Goal: Transaction & Acquisition: Book appointment/travel/reservation

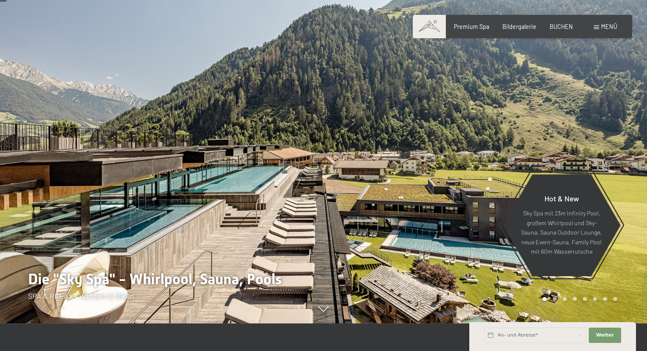
scroll to position [43, 0]
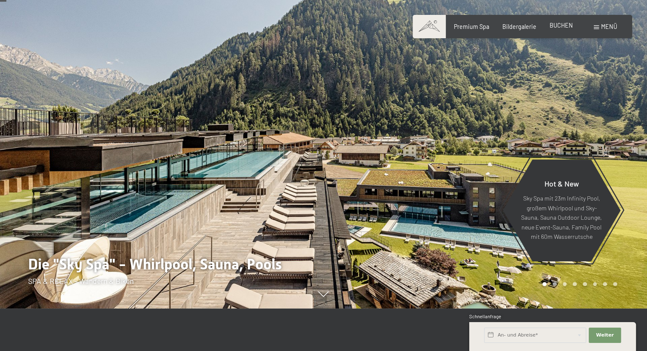
click at [567, 29] on span "BUCHEN" at bounding box center [561, 25] width 23 height 7
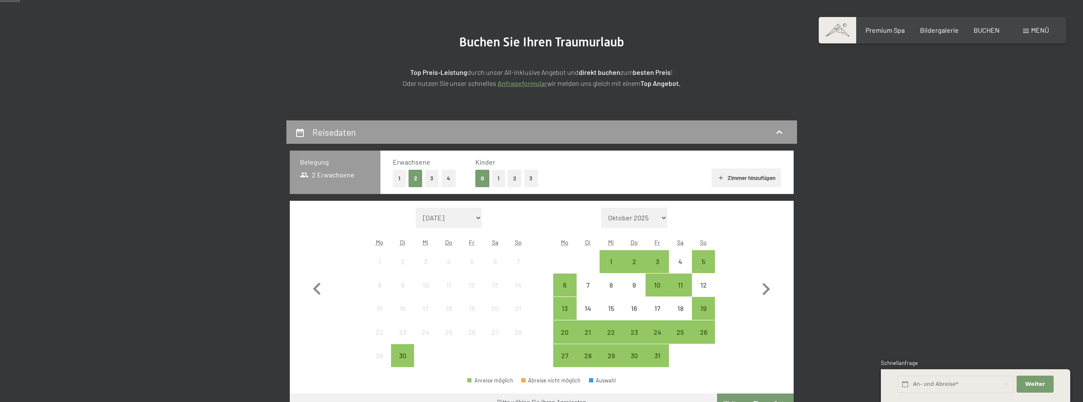
scroll to position [85, 0]
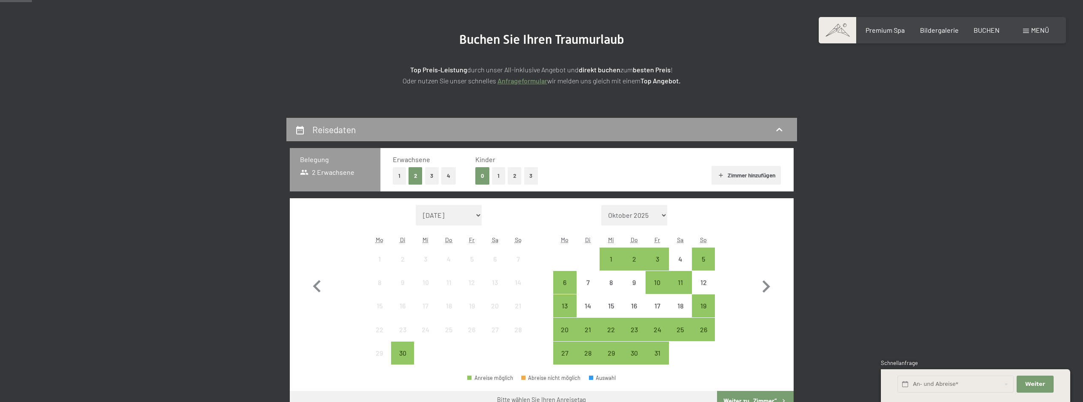
click at [402, 172] on button "1" at bounding box center [399, 175] width 13 height 17
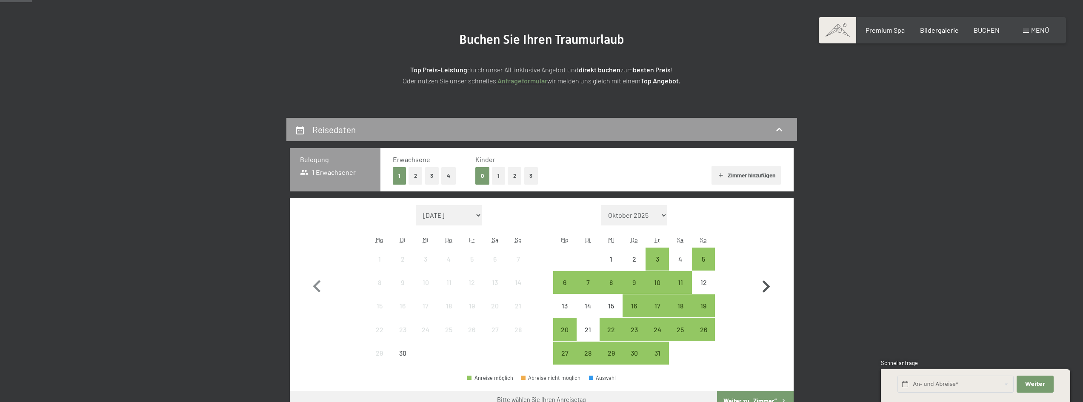
click at [647, 282] on icon "button" at bounding box center [765, 286] width 25 height 25
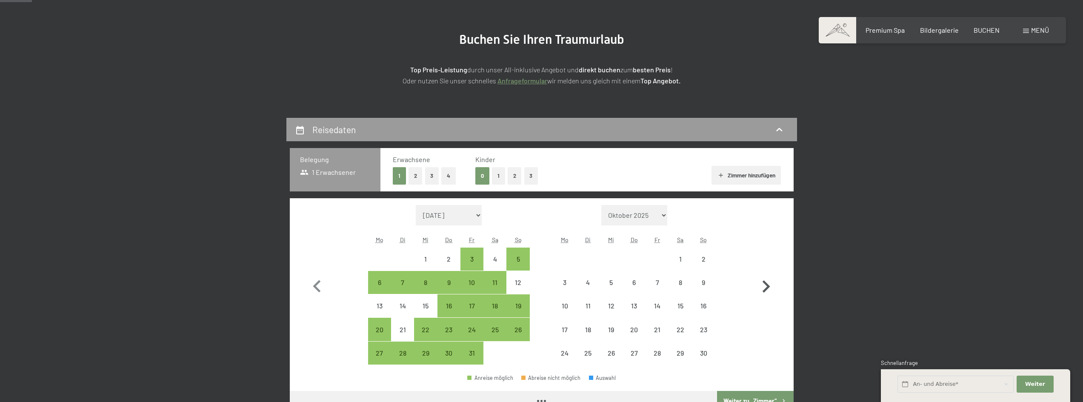
click at [647, 282] on icon "button" at bounding box center [765, 286] width 25 height 25
select select "2025-12-01"
select select "2026-01-01"
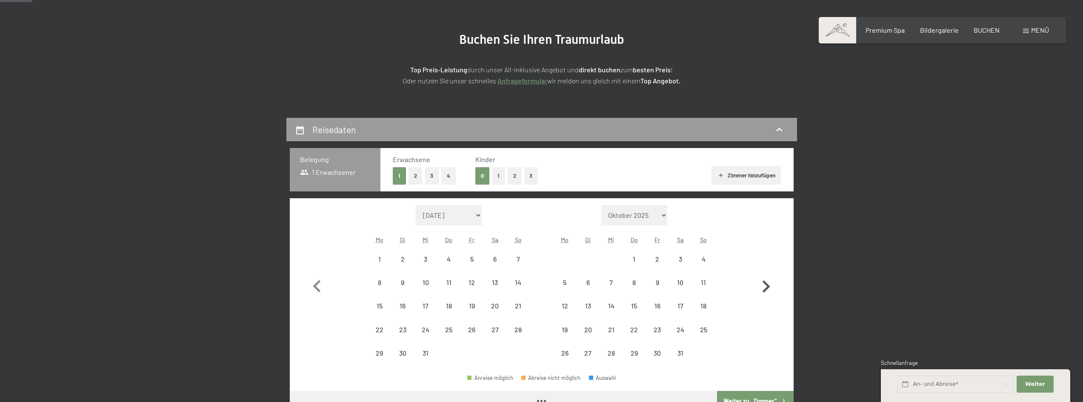
click at [647, 282] on icon "button" at bounding box center [765, 286] width 25 height 25
select select "2026-01-01"
select select "2026-02-01"
select select "2026-01-01"
select select "2026-02-01"
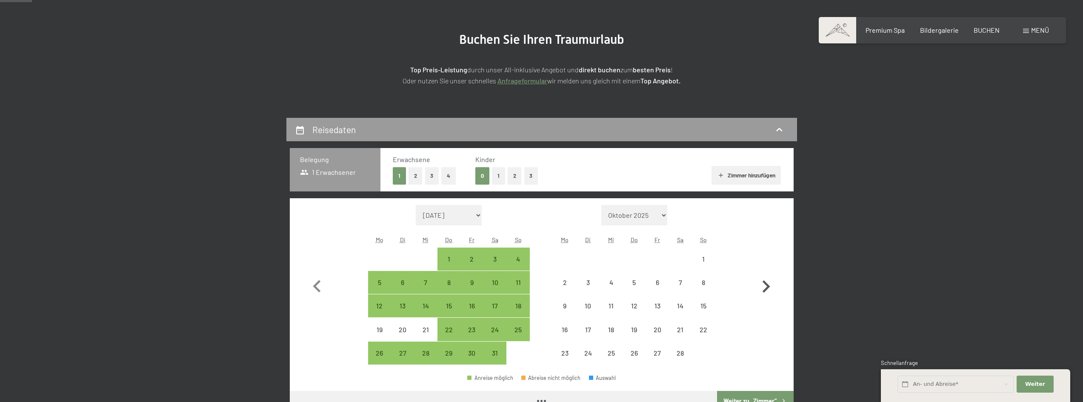
click at [647, 282] on icon "button" at bounding box center [765, 286] width 25 height 25
select select "2026-02-01"
select select "2026-03-01"
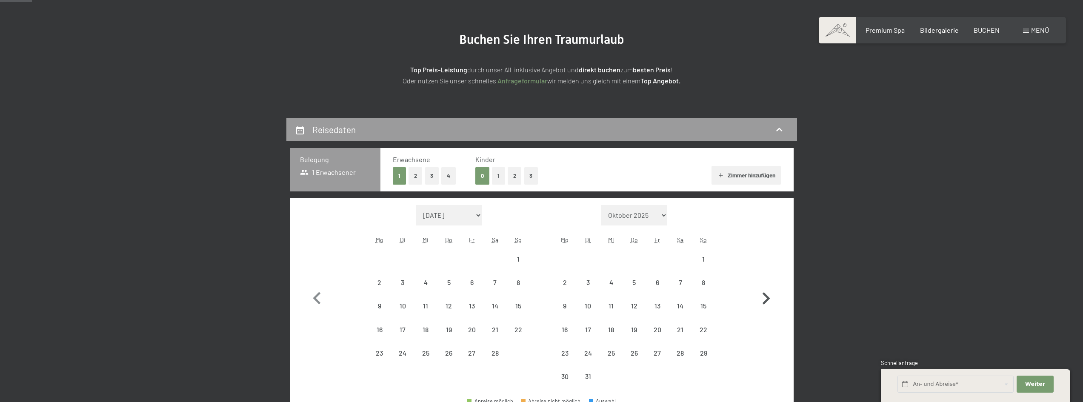
select select "2026-02-01"
select select "2026-03-01"
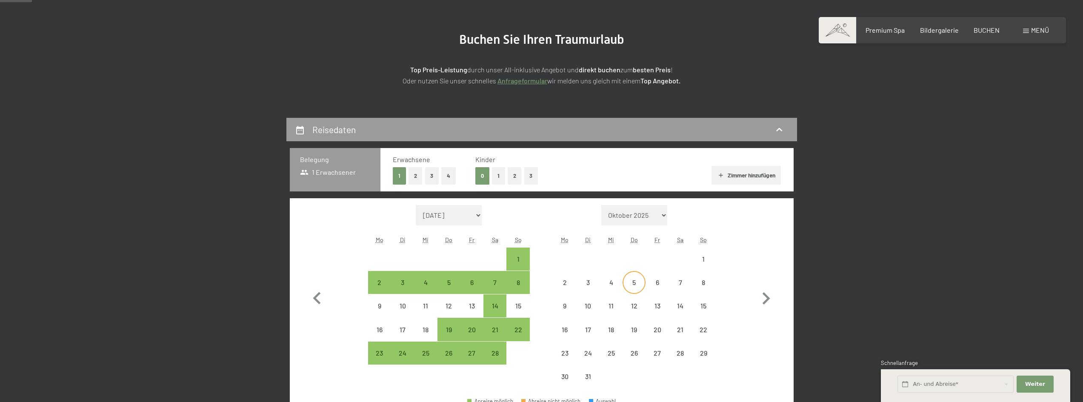
select select "2026-02-01"
select select "2026-03-01"
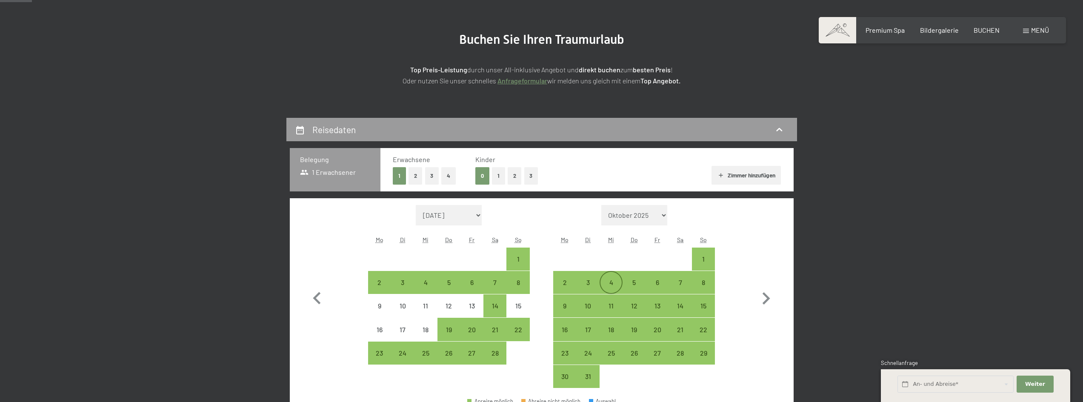
click at [610, 285] on div "4" at bounding box center [610, 289] width 21 height 21
select select "2026-02-01"
select select "2026-03-01"
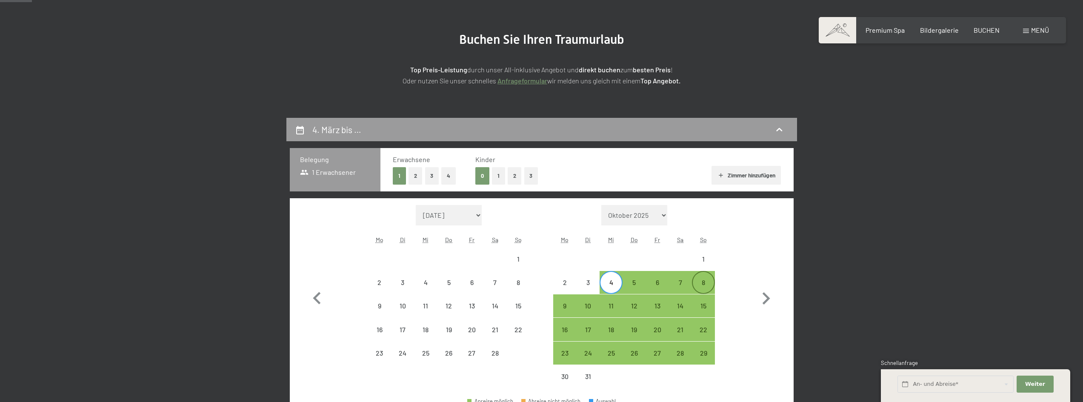
click at [647, 284] on div "8" at bounding box center [702, 289] width 21 height 21
select select "2026-02-01"
select select "2026-03-01"
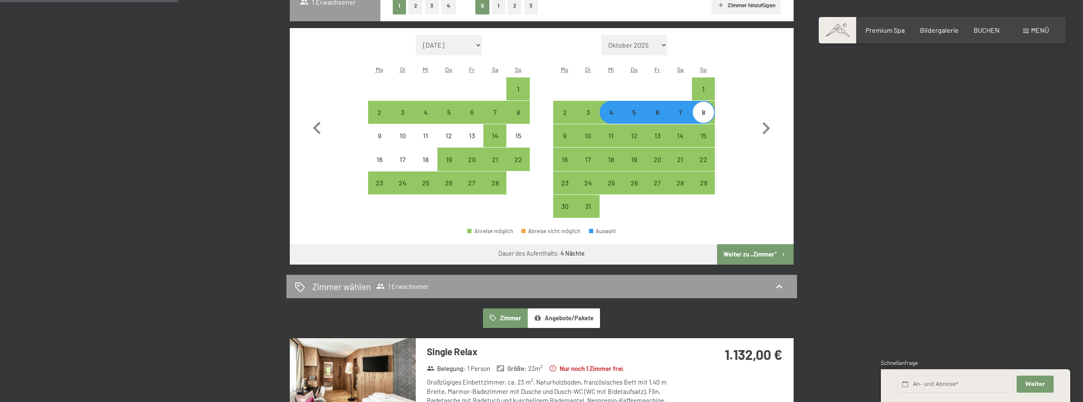
click at [647, 254] on button "Weiter zu „Zimmer“" at bounding box center [755, 254] width 76 height 20
select select "2026-02-01"
select select "2026-03-01"
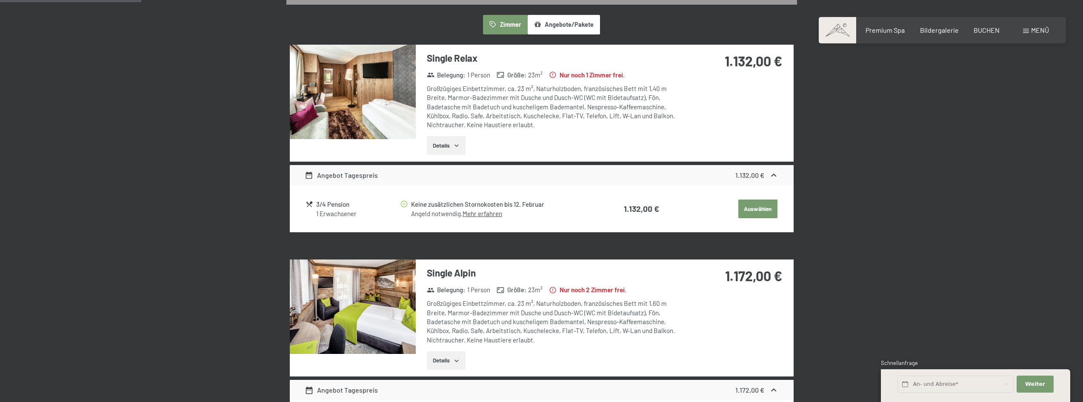
scroll to position [203, 0]
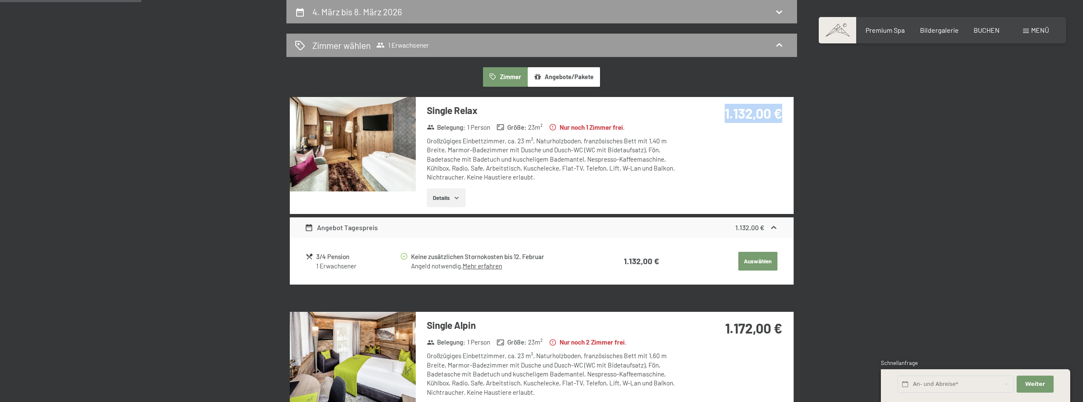
drag, startPoint x: 724, startPoint y: 112, endPoint x: 793, endPoint y: 111, distance: 69.3
click at [647, 111] on div "1.132,00 €" at bounding box center [736, 123] width 113 height 53
drag, startPoint x: 793, startPoint y: 111, endPoint x: 747, endPoint y: 109, distance: 45.5
click at [647, 109] on div "1.132,00 €" at bounding box center [736, 123] width 113 height 53
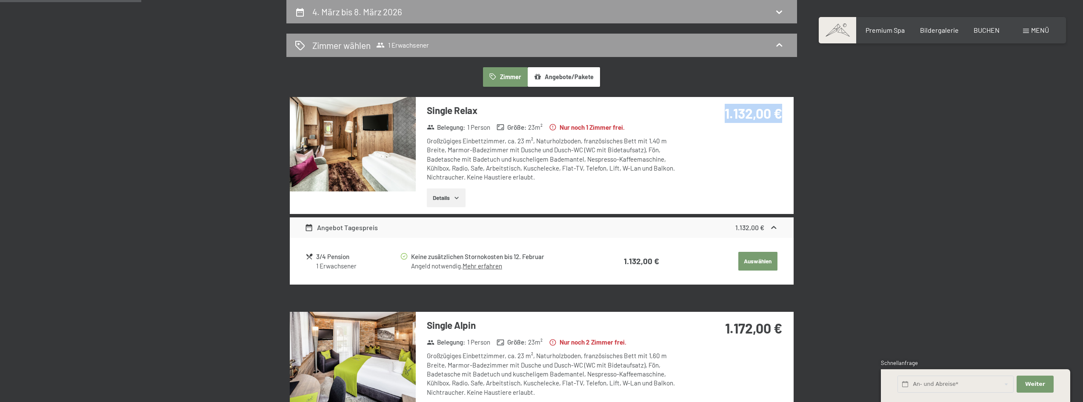
click at [647, 109] on strong "1.132,00 €" at bounding box center [752, 113] width 57 height 16
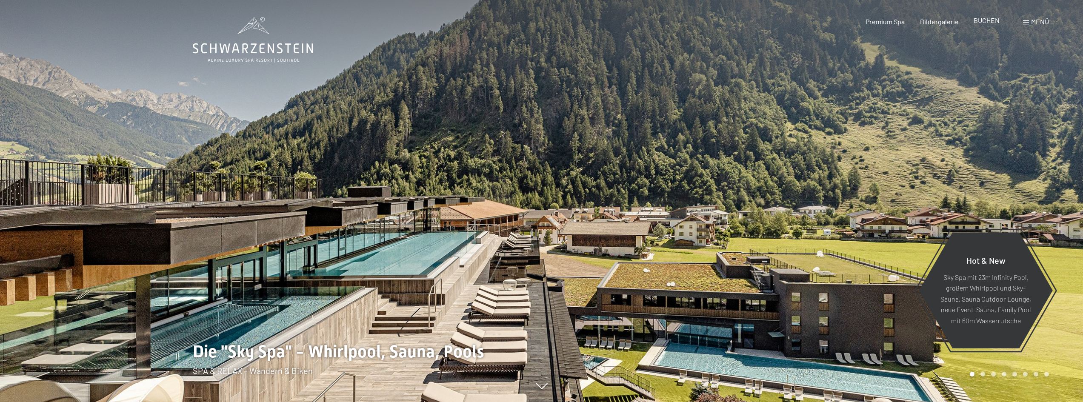
click at [988, 17] on span "BUCHEN" at bounding box center [986, 20] width 26 height 8
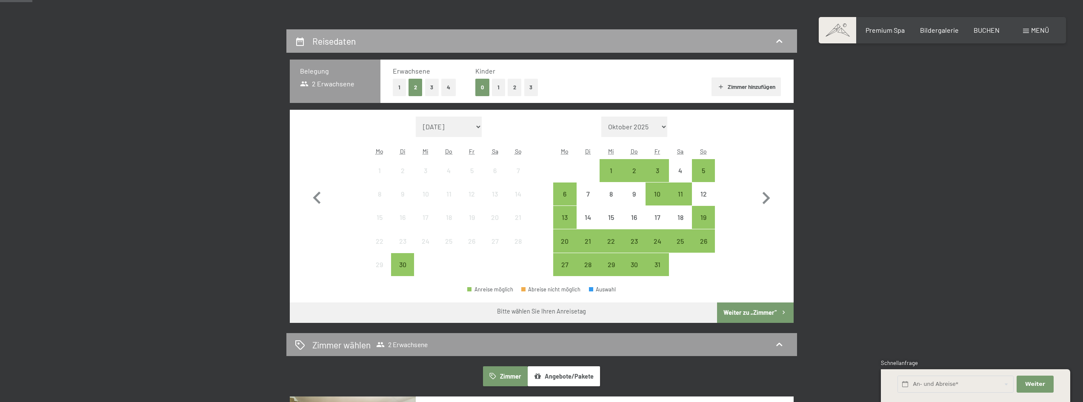
scroll to position [85, 0]
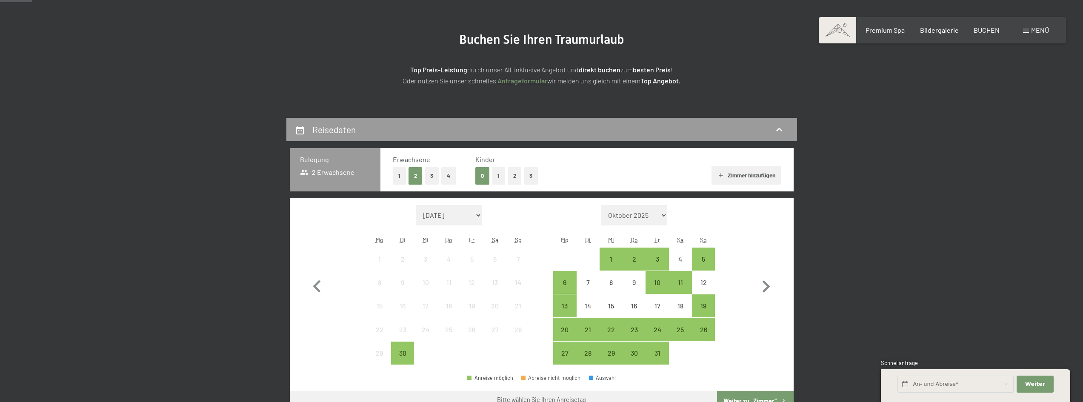
click at [397, 174] on button "1" at bounding box center [399, 175] width 13 height 17
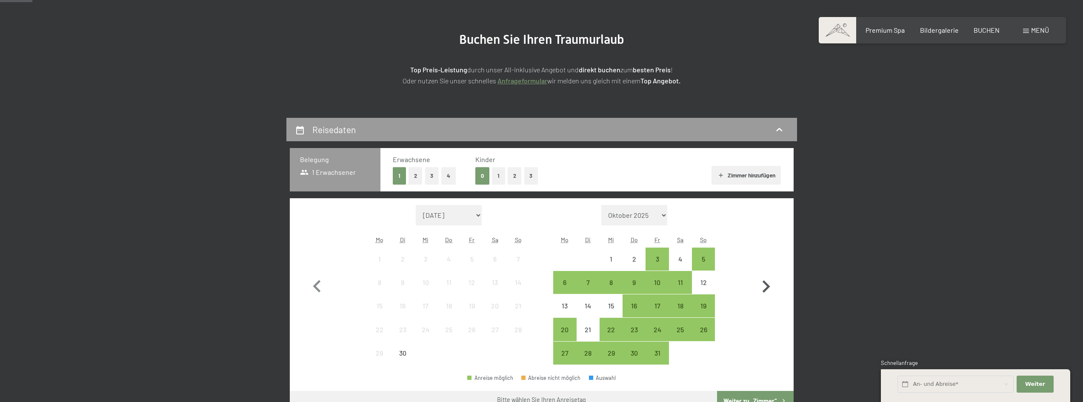
click at [765, 289] on icon "button" at bounding box center [766, 286] width 8 height 12
select select "2025-10-01"
select select "2025-11-01"
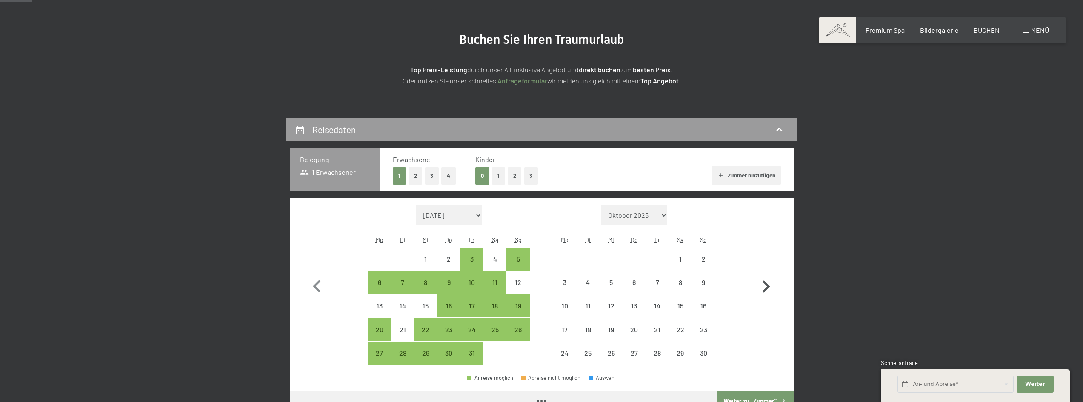
click at [765, 289] on icon "button" at bounding box center [766, 286] width 8 height 12
select select "2025-11-01"
select select "2025-12-01"
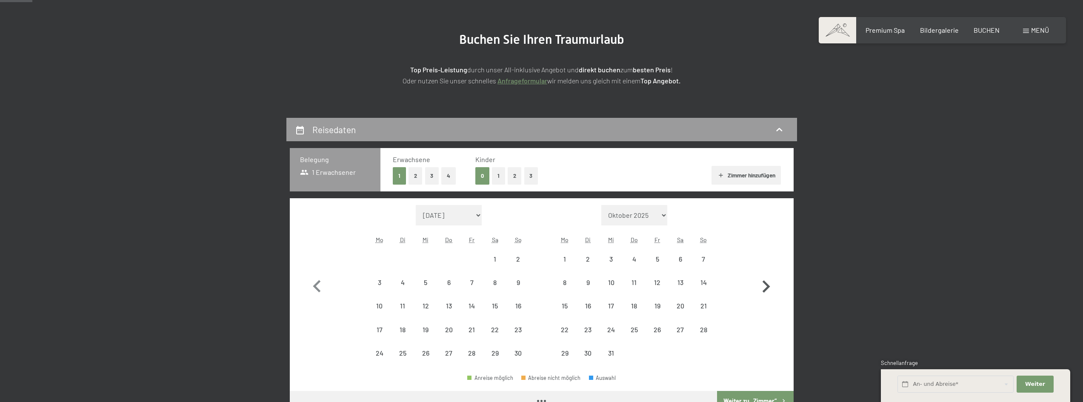
click at [765, 289] on icon "button" at bounding box center [766, 286] width 8 height 12
select select "2025-12-01"
select select "2026-01-01"
select select "2025-12-01"
select select "2026-01-01"
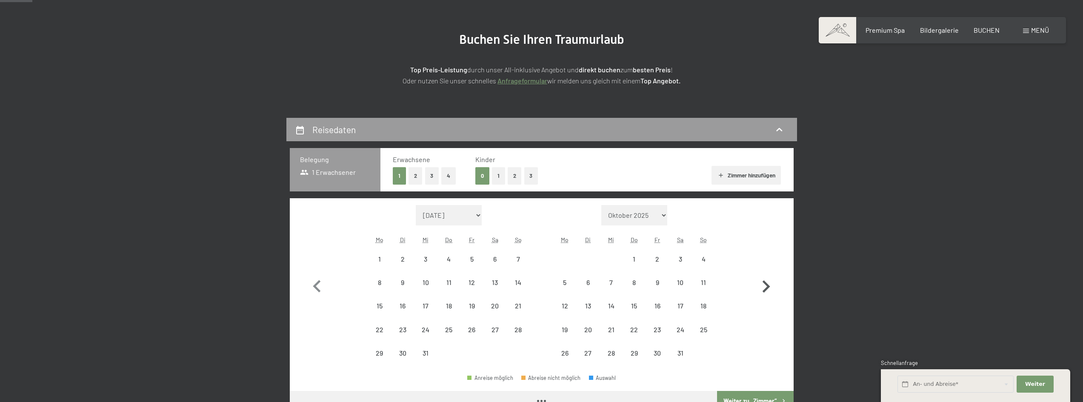
click at [765, 289] on icon "button" at bounding box center [766, 286] width 8 height 12
select select "2026-01-01"
select select "2026-02-01"
click at [765, 289] on icon "button" at bounding box center [766, 286] width 8 height 12
select select "2026-02-01"
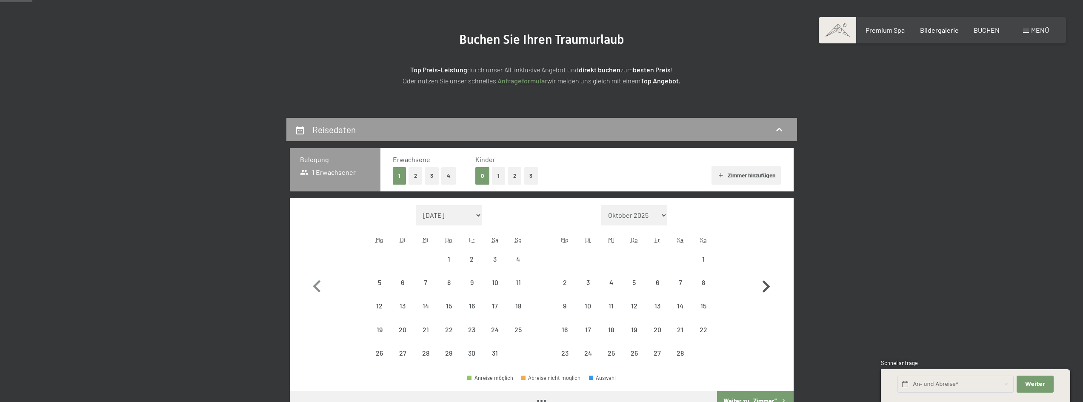
select select "2026-03-01"
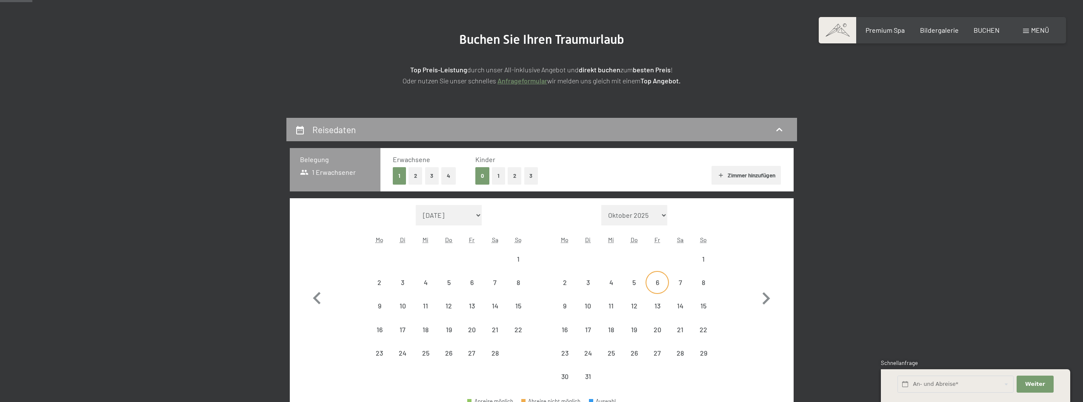
select select "2026-02-01"
select select "2026-03-01"
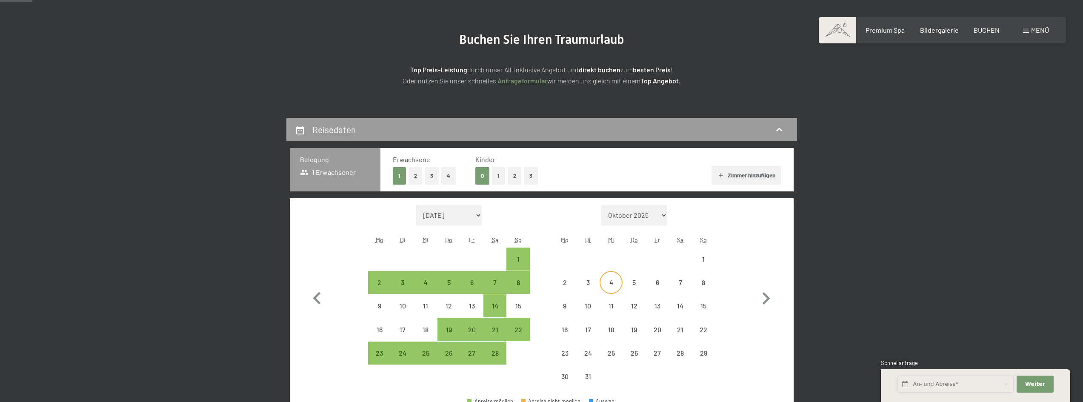
select select "2026-02-01"
select select "2026-03-01"
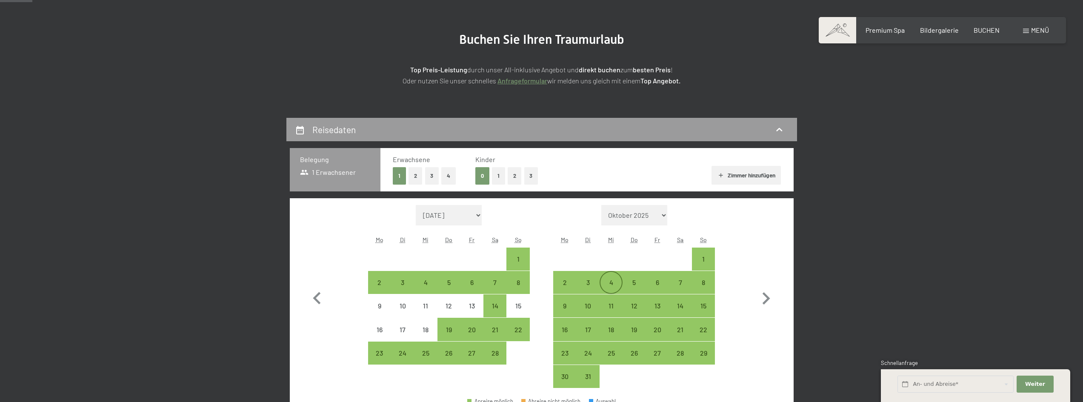
click at [610, 281] on div "4" at bounding box center [610, 289] width 21 height 21
select select "2026-02-01"
select select "2026-03-01"
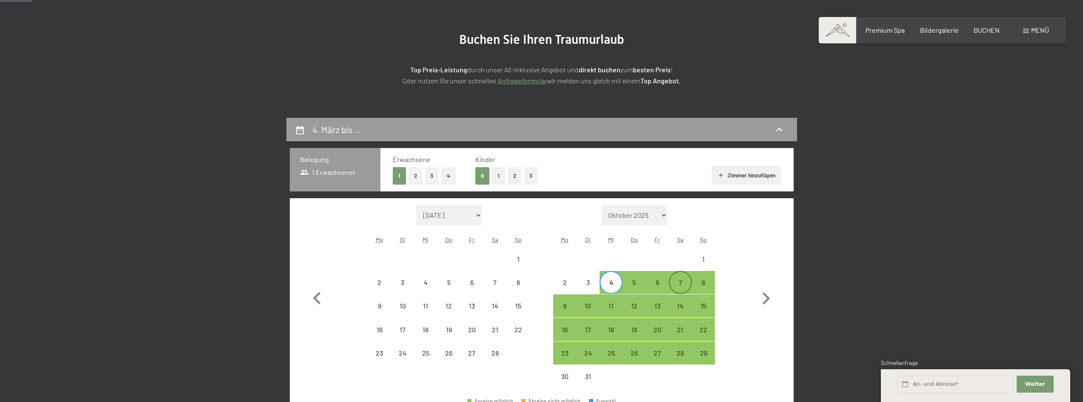
click at [673, 279] on div "7" at bounding box center [680, 282] width 21 height 21
select select "2026-02-01"
select select "2026-03-01"
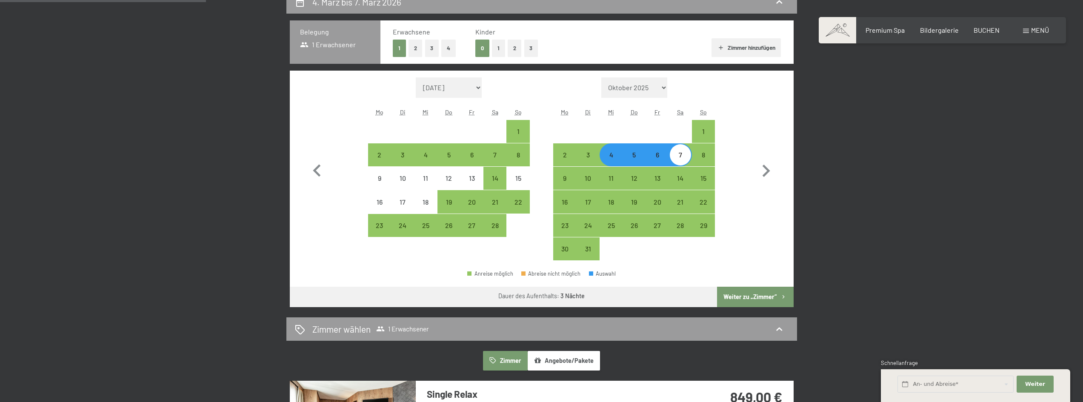
click at [746, 294] on button "Weiter zu „Zimmer“" at bounding box center [755, 297] width 76 height 20
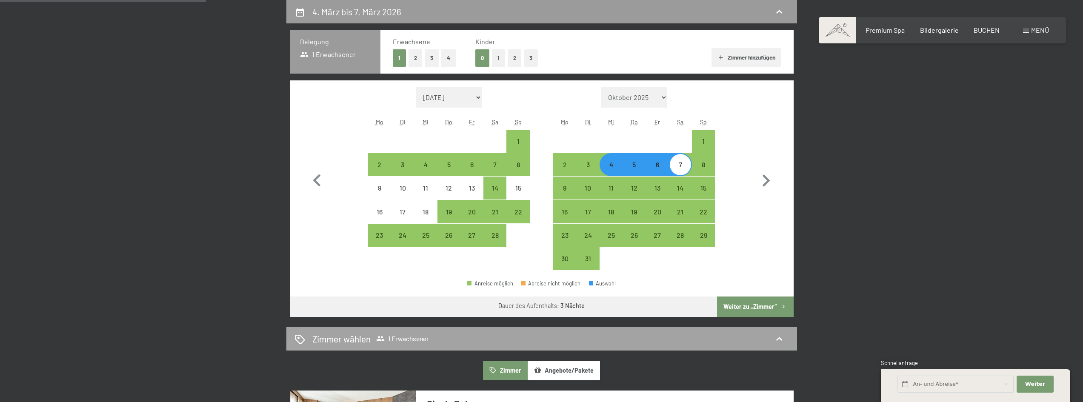
select select "2026-02-01"
select select "2026-03-01"
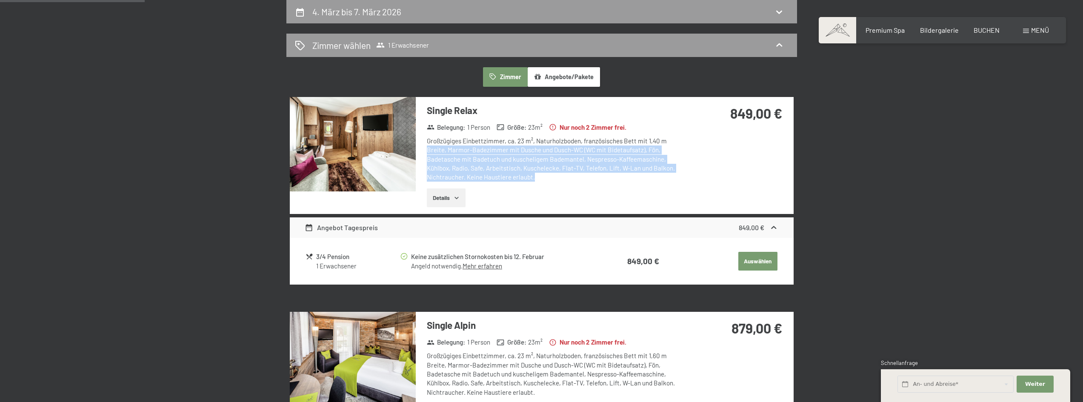
drag, startPoint x: 670, startPoint y: 143, endPoint x: 657, endPoint y: 176, distance: 34.8
click at [657, 176] on div "Großzügiges Einbettzimmer, ca. 23 m², Naturholzboden, französisches Bett mit 1,…" at bounding box center [553, 159] width 253 height 45
drag, startPoint x: 657, startPoint y: 176, endPoint x: 656, endPoint y: 150, distance: 25.5
click at [656, 150] on div "Großzügiges Einbettzimmer, ca. 23 m², Naturholzboden, französisches Bett mit 1,…" at bounding box center [553, 159] width 253 height 45
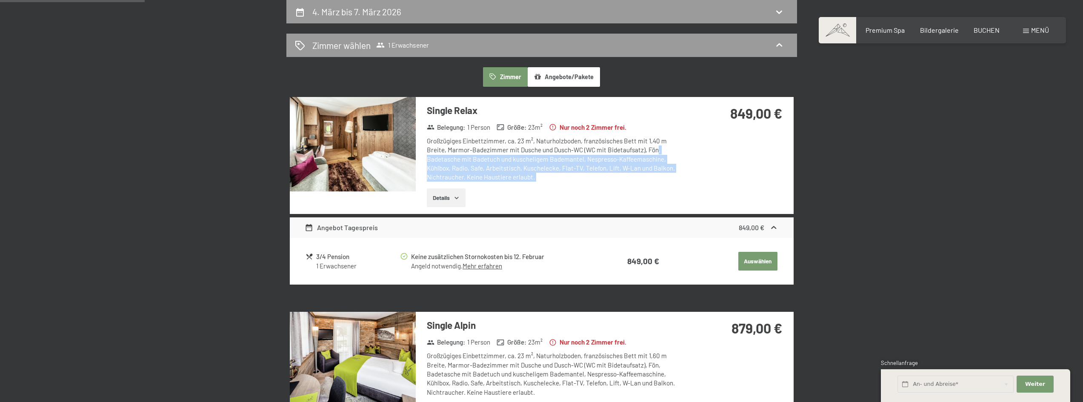
click at [656, 150] on div "Großzügiges Einbettzimmer, ca. 23 m², Naturholzboden, französisches Bett mit 1,…" at bounding box center [553, 159] width 253 height 45
click at [658, 179] on div "Großzügiges Einbettzimmer, ca. 23 m², Naturholzboden, französisches Bett mit 1,…" at bounding box center [553, 159] width 253 height 45
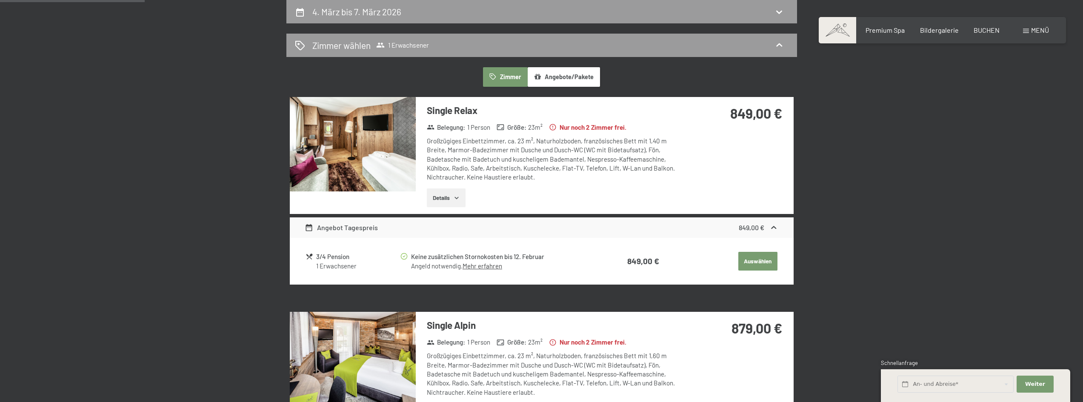
click at [728, 105] on div "849,00 €" at bounding box center [734, 113] width 94 height 19
drag, startPoint x: 728, startPoint y: 105, endPoint x: 775, endPoint y: 109, distance: 47.0
click at [775, 109] on div "849,00 €" at bounding box center [734, 113] width 94 height 19
click at [775, 109] on strong "849,00 €" at bounding box center [756, 113] width 52 height 16
drag, startPoint x: 775, startPoint y: 109, endPoint x: 727, endPoint y: 112, distance: 47.7
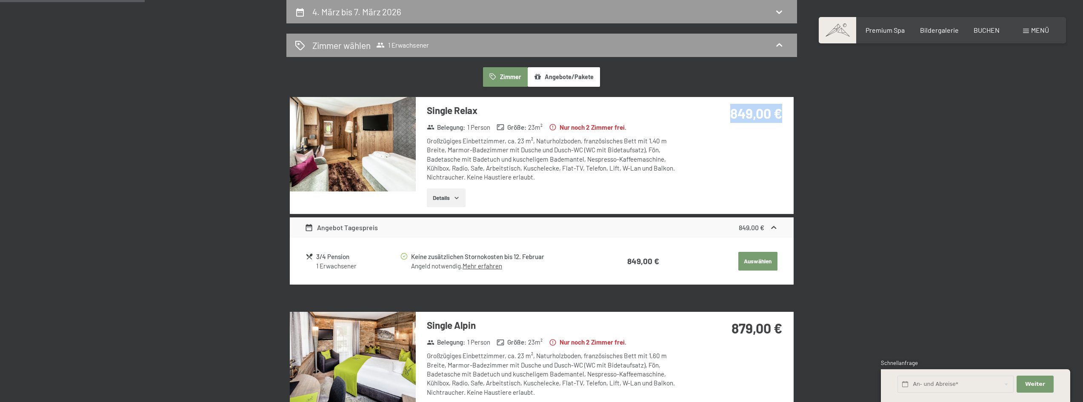
click at [727, 112] on div "849,00 €" at bounding box center [734, 113] width 94 height 19
drag, startPoint x: 727, startPoint y: 112, endPoint x: 774, endPoint y: 111, distance: 47.2
click at [774, 111] on div "849,00 €" at bounding box center [734, 113] width 94 height 19
click at [774, 111] on strong "849,00 €" at bounding box center [756, 113] width 52 height 16
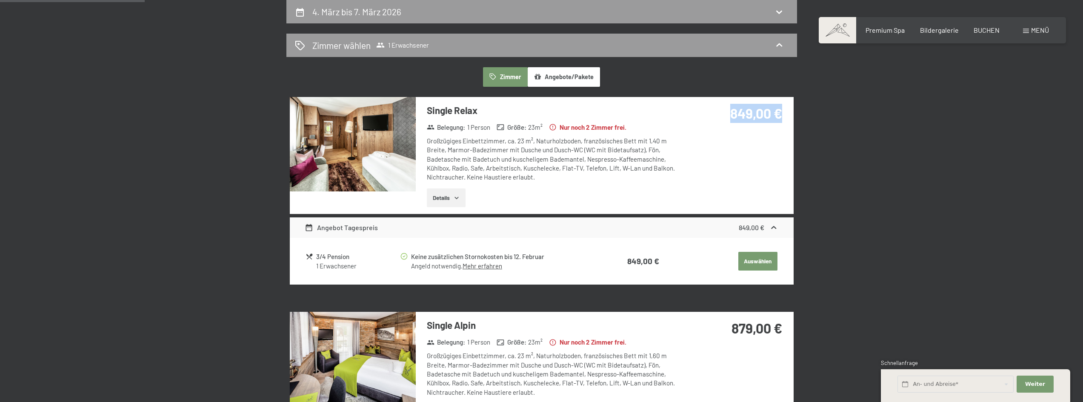
drag, startPoint x: 774, startPoint y: 111, endPoint x: 719, endPoint y: 111, distance: 54.9
click at [719, 111] on div "849,00 €" at bounding box center [734, 113] width 94 height 19
drag, startPoint x: 722, startPoint y: 112, endPoint x: 783, endPoint y: 112, distance: 60.4
click at [783, 112] on div "849,00 €" at bounding box center [736, 123] width 113 height 53
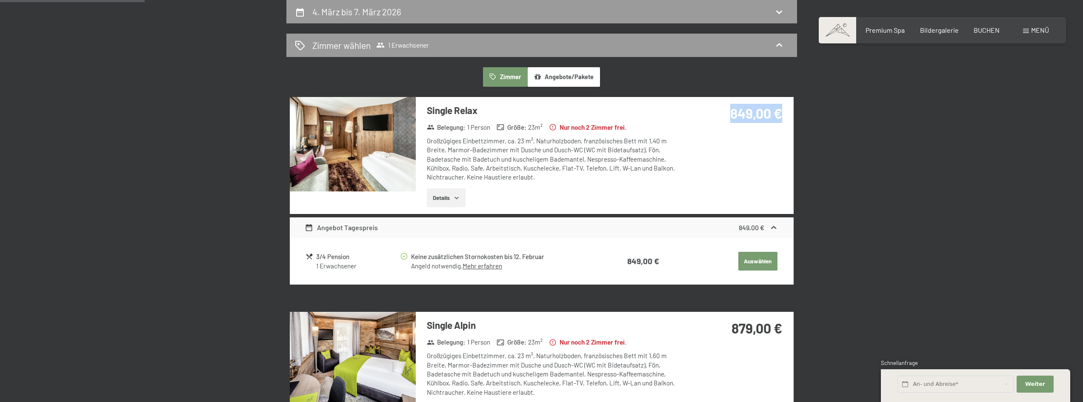
click at [783, 112] on div "849,00 €" at bounding box center [736, 123] width 113 height 53
drag, startPoint x: 783, startPoint y: 112, endPoint x: 741, endPoint y: 118, distance: 43.0
click at [741, 118] on div "849,00 €" at bounding box center [736, 123] width 113 height 53
click at [741, 118] on strong "849,00 €" at bounding box center [756, 113] width 52 height 16
drag, startPoint x: 741, startPoint y: 118, endPoint x: 767, endPoint y: 116, distance: 26.9
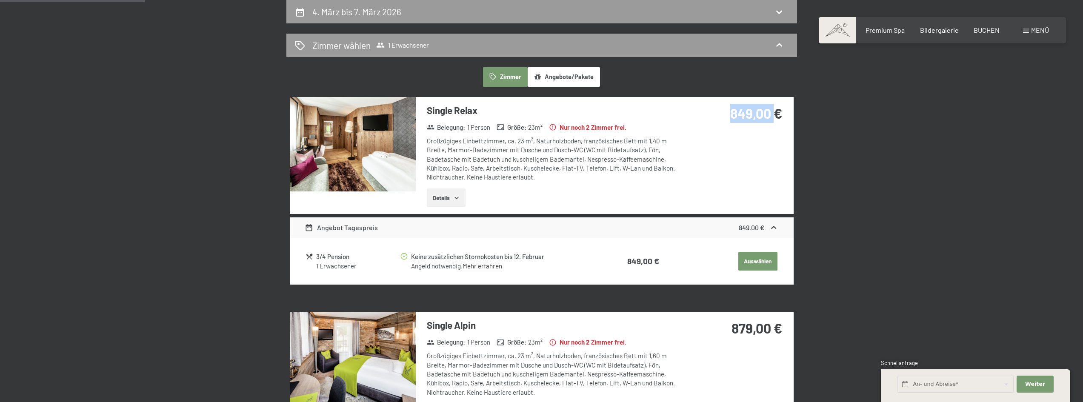
click at [767, 116] on strong "849,00 €" at bounding box center [756, 113] width 52 height 16
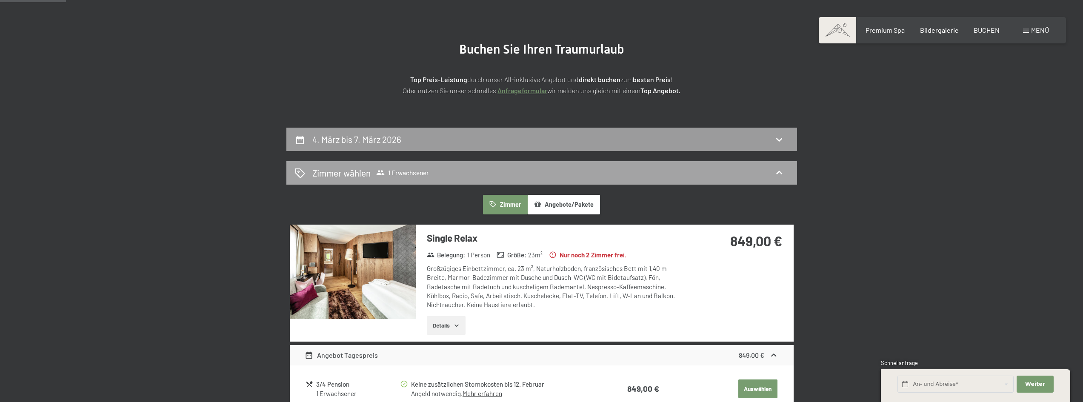
click at [452, 179] on div "Zimmer wählen 1 Erwachsener" at bounding box center [541, 173] width 493 height 12
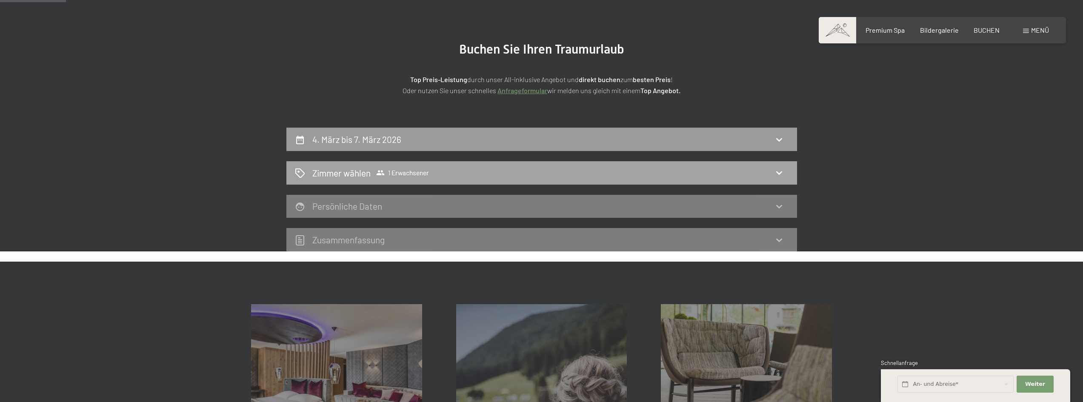
click at [458, 176] on div "Zimmer wählen 1 Erwachsener" at bounding box center [541, 173] width 493 height 12
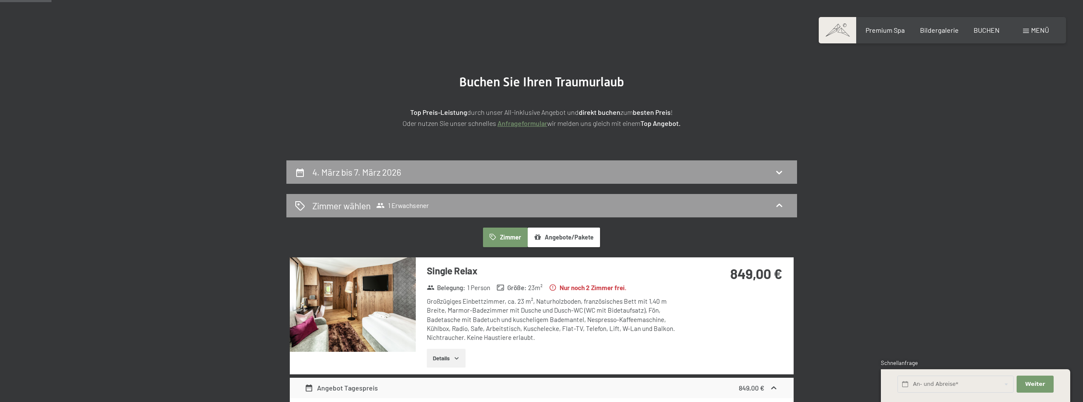
scroll to position [0, 0]
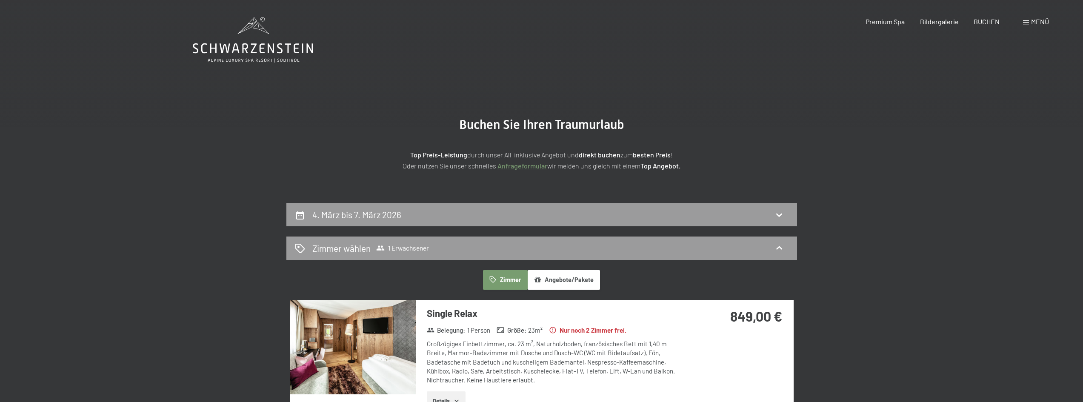
click at [486, 125] on span "Buchen Sie Ihren Traumurlaub" at bounding box center [541, 124] width 165 height 15
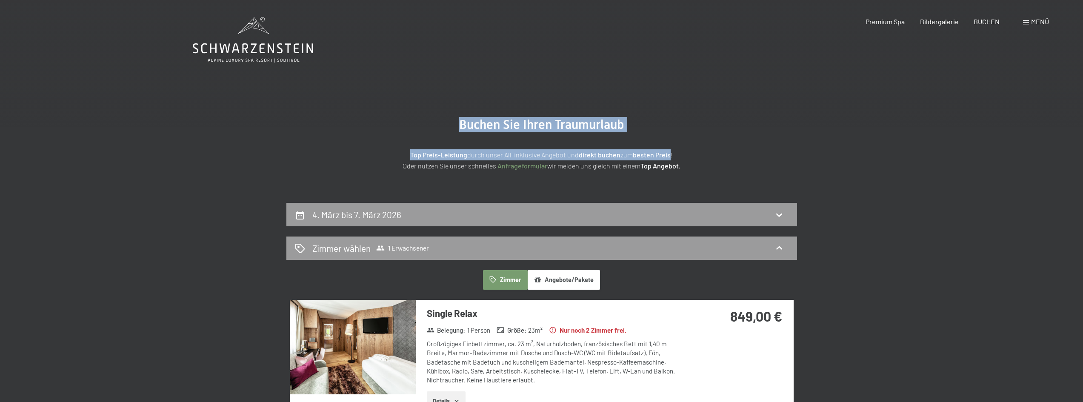
drag, startPoint x: 486, startPoint y: 125, endPoint x: 669, endPoint y: 157, distance: 185.7
click at [669, 157] on div "Buchen Sie Ihren Traumurlaub Top Preis-Leistung durch unser All-inklusive Angeb…" at bounding box center [541, 144] width 425 height 54
click at [669, 157] on strong "besten Preis" at bounding box center [652, 155] width 38 height 8
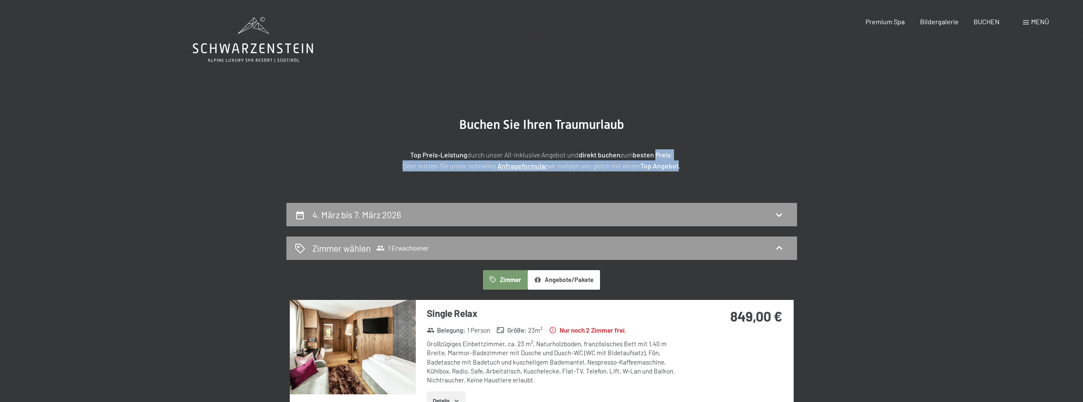
drag, startPoint x: 669, startPoint y: 157, endPoint x: 672, endPoint y: 162, distance: 6.5
click at [672, 162] on p "Top Preis-Leistung durch unser All-inklusive Angebot und direkt buchen zum best…" at bounding box center [541, 160] width 425 height 22
click at [672, 163] on strong "Top Angebot." at bounding box center [660, 166] width 40 height 8
drag, startPoint x: 645, startPoint y: 157, endPoint x: 630, endPoint y: 156, distance: 15.3
click at [630, 157] on p "Top Preis-Leistung durch unser All-inklusive Angebot und direkt buchen zum best…" at bounding box center [541, 160] width 425 height 22
